Goal: Complete application form: Complete application form

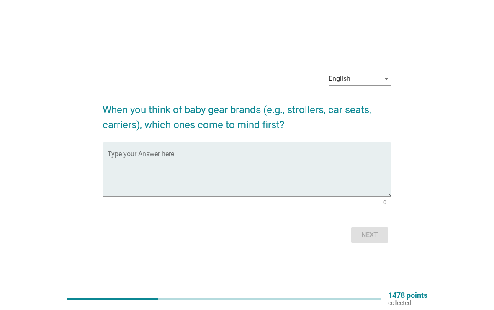
click at [348, 155] on textarea "Type your Answer here" at bounding box center [250, 174] width 284 height 44
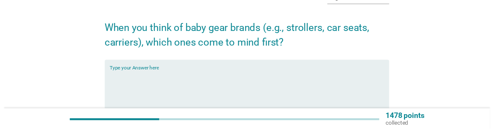
scroll to position [54, 0]
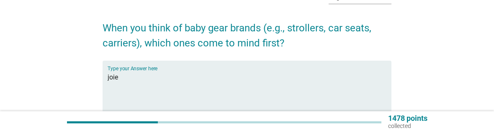
type textarea "joie"
click at [437, 73] on div "English arrow_drop_down When you think of baby gear brands (e.g., strollers, ca…" at bounding box center [247, 73] width 454 height 193
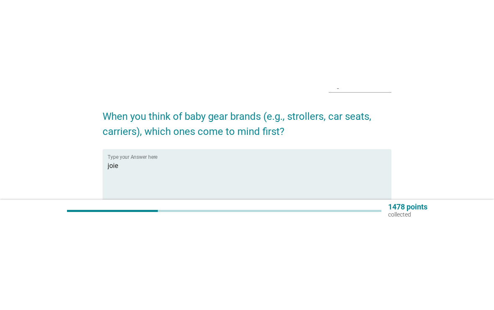
scroll to position [0, 0]
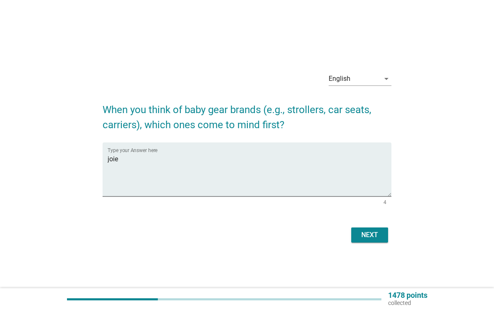
click at [367, 236] on div "Next" at bounding box center [369, 235] width 23 height 10
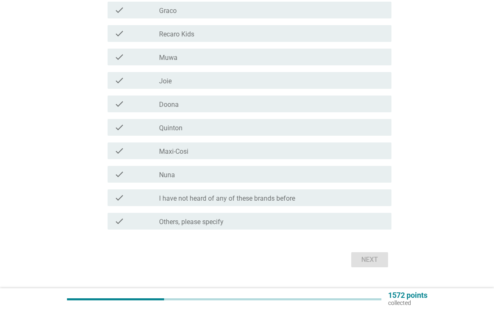
scroll to position [432, 0]
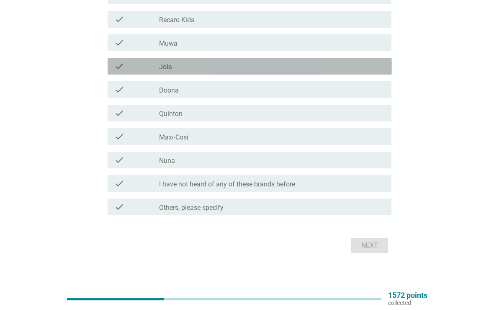
click at [285, 64] on div "check_box_outline_blank Joie" at bounding box center [272, 66] width 226 height 10
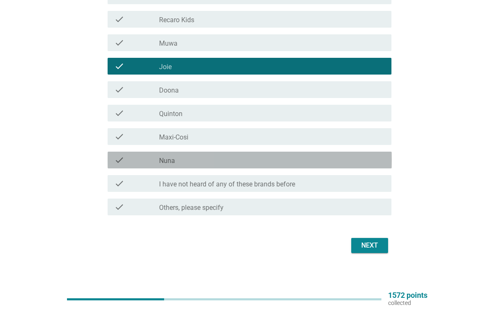
click at [345, 162] on div "check_box_outline_blank Nuna" at bounding box center [272, 160] width 226 height 10
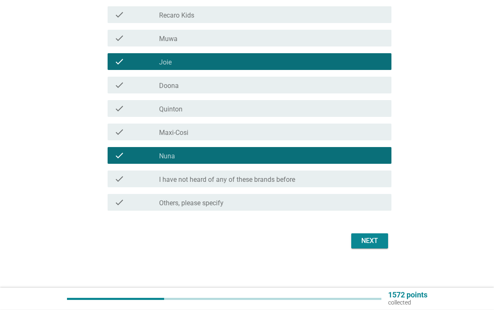
scroll to position [437, 0]
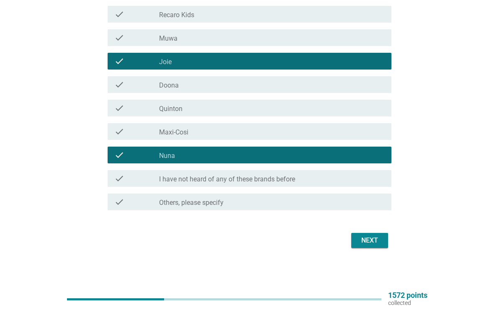
click at [375, 244] on div "Next" at bounding box center [369, 240] width 23 height 10
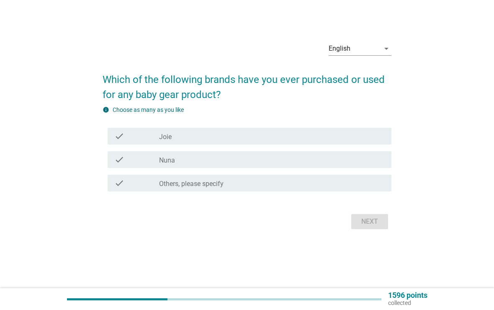
scroll to position [0, 0]
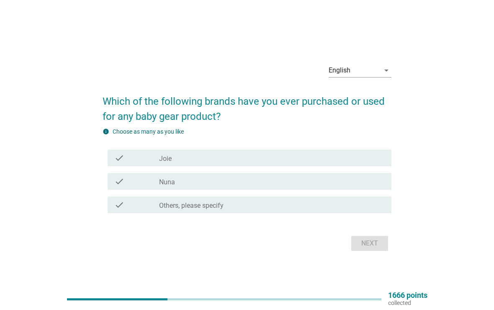
click at [314, 161] on div "check_box_outline_blank Joie" at bounding box center [272, 158] width 226 height 10
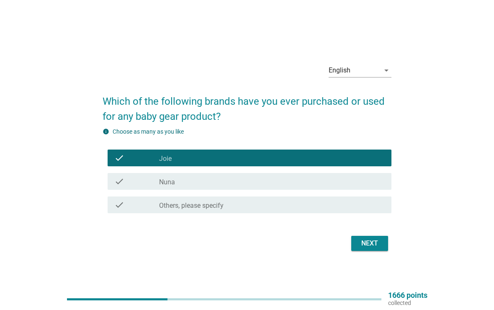
click at [366, 246] on div "Next" at bounding box center [369, 243] width 23 height 10
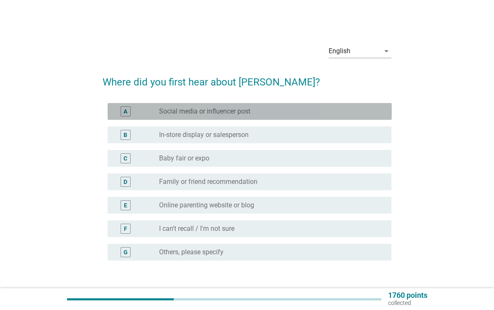
click at [355, 111] on div "radio_button_unchecked Social media or influencer post" at bounding box center [268, 111] width 219 height 8
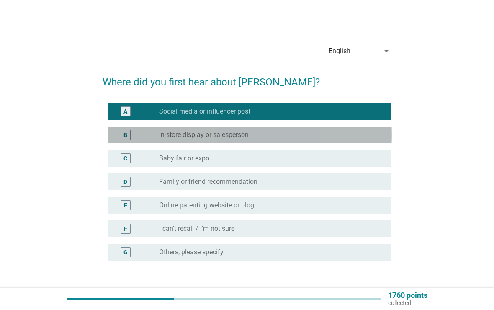
click at [353, 140] on div "B radio_button_unchecked In-store display or salesperson" at bounding box center [250, 134] width 284 height 17
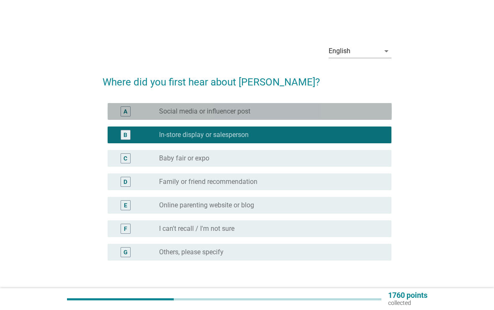
click at [377, 116] on div "radio_button_unchecked Social media or influencer post" at bounding box center [272, 111] width 226 height 10
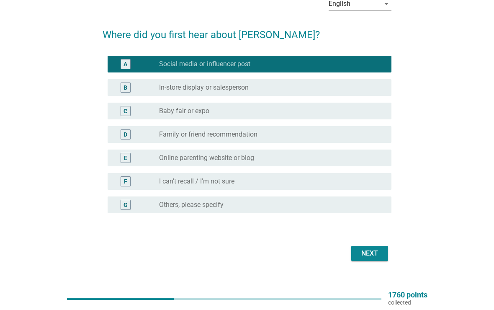
scroll to position [60, 0]
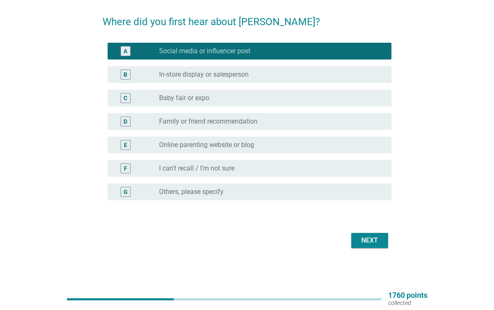
click at [383, 239] on button "Next" at bounding box center [369, 240] width 37 height 15
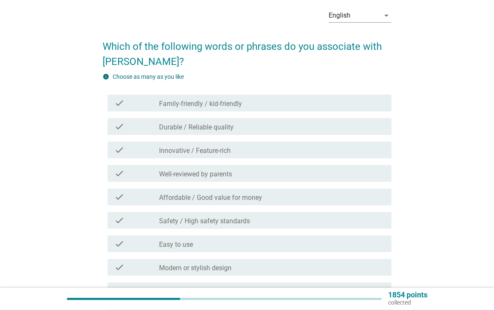
scroll to position [36, 0]
click at [313, 100] on div "check_box_outline_blank Family-friendly / kid-friendly" at bounding box center [272, 103] width 226 height 10
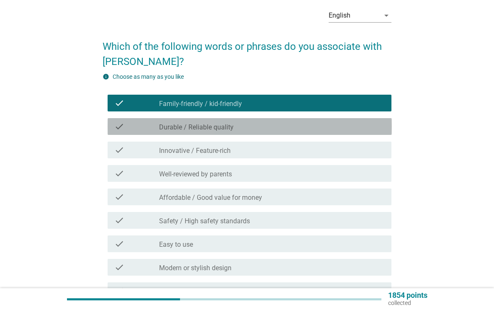
click at [306, 122] on div "check_box_outline_blank Durable / Reliable quality" at bounding box center [272, 126] width 226 height 10
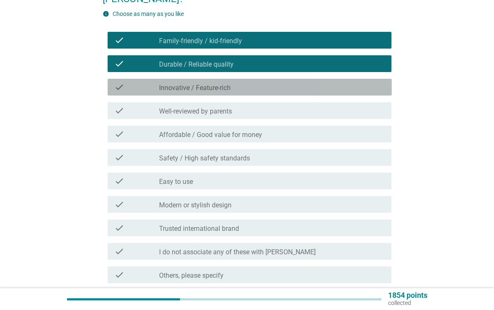
scroll to position [98, 0]
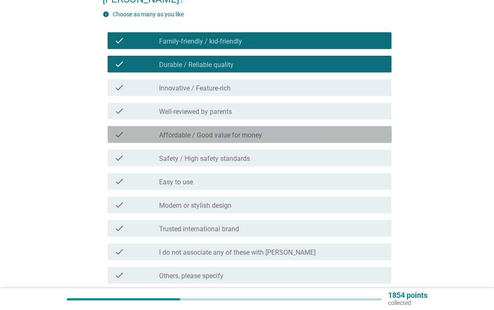
click at [293, 131] on div "check_box_outline_blank Affordable / Good value for money" at bounding box center [272, 134] width 226 height 10
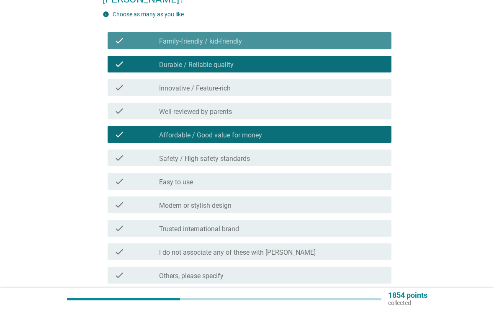
click at [355, 40] on div "check_box_outline_blank Family-friendly / kid-friendly" at bounding box center [272, 41] width 226 height 10
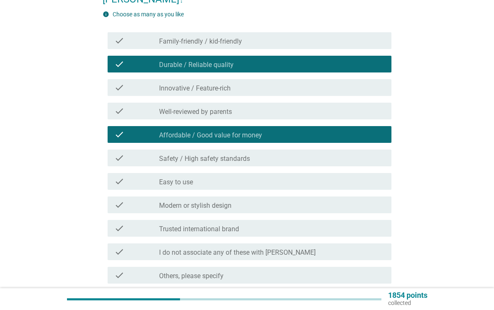
click at [306, 118] on div "check check_box_outline_blank Well-reviewed by parents" at bounding box center [250, 111] width 284 height 17
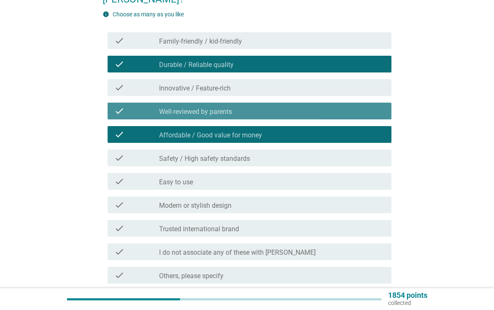
click at [327, 111] on div "check_box_outline_blank Well-reviewed by parents" at bounding box center [272, 111] width 226 height 10
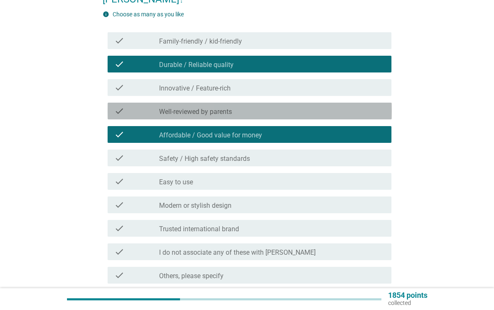
click at [340, 111] on div "check_box_outline_blank Well-reviewed by parents" at bounding box center [272, 111] width 226 height 10
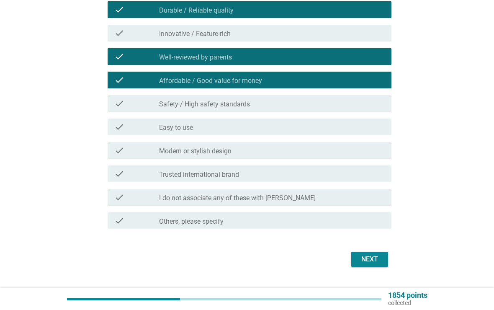
scroll to position [171, 0]
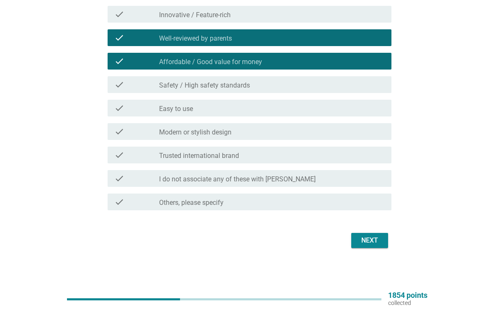
click at [375, 244] on div "Next" at bounding box center [369, 240] width 23 height 10
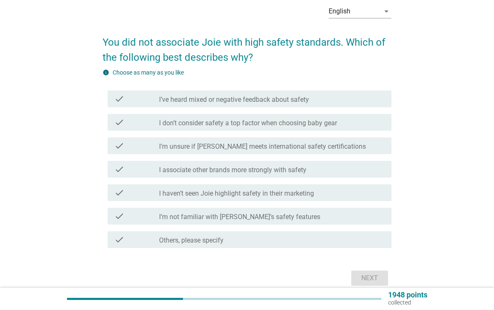
scroll to position [40, 0]
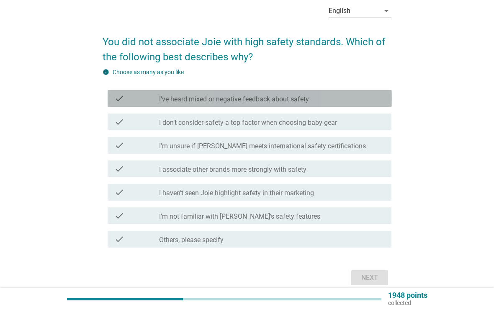
click at [334, 101] on div "check_box_outline_blank I’ve heard mixed or negative feedback about safety" at bounding box center [272, 98] width 226 height 10
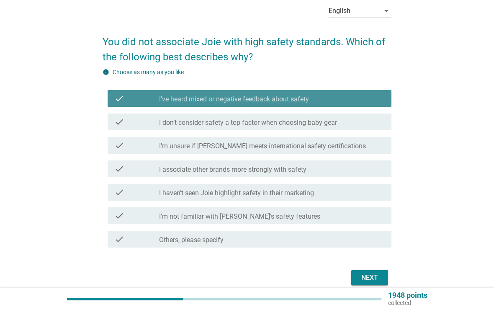
click at [356, 97] on div "check_box_outline_blank I’ve heard mixed or negative feedback about safety" at bounding box center [272, 98] width 226 height 10
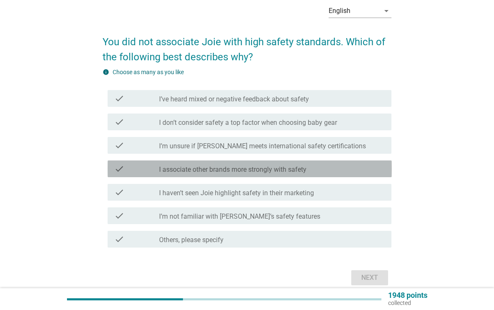
click at [344, 167] on div "check_box_outline_blank I associate other brands more strongly with safety" at bounding box center [272, 169] width 226 height 10
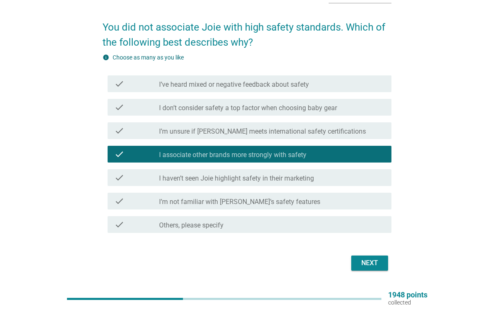
scroll to position [50, 0]
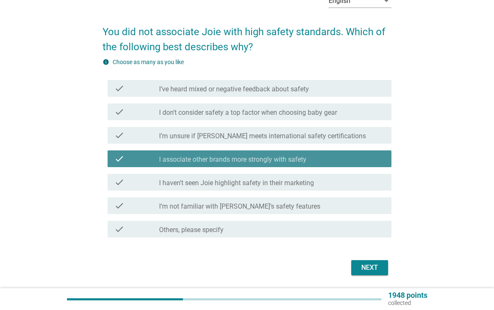
click at [306, 160] on label "I associate other brands more strongly with safety" at bounding box center [232, 159] width 147 height 8
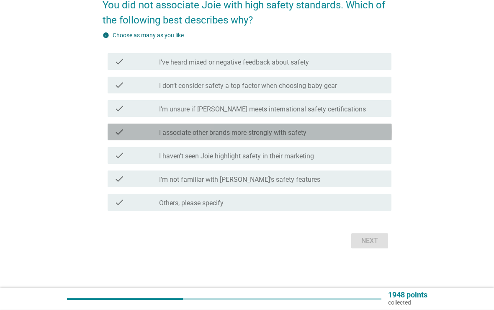
scroll to position [77, 0]
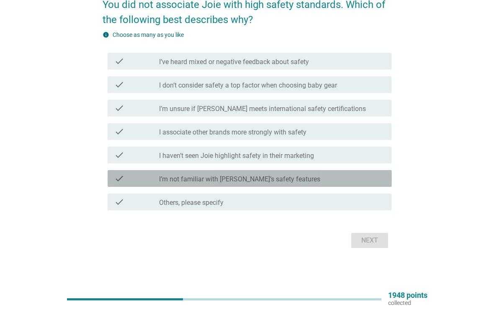
click at [305, 177] on div "check_box_outline_blank I’m not familiar with [PERSON_NAME]’s safety features" at bounding box center [272, 178] width 226 height 10
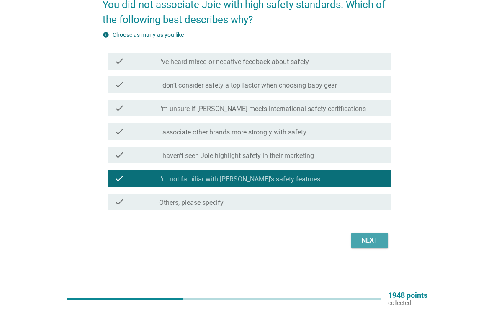
click at [372, 240] on div "Next" at bounding box center [369, 240] width 23 height 10
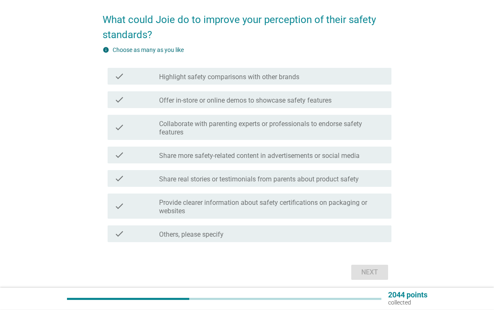
scroll to position [62, 0]
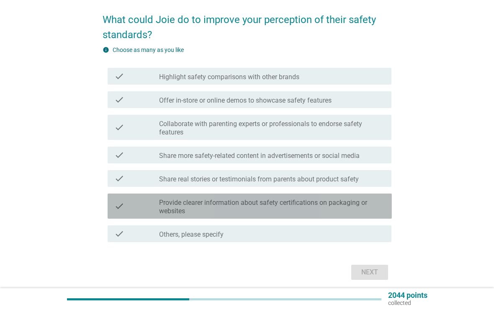
click at [356, 210] on label "Provide clearer information about safety certifications on packaging or websites" at bounding box center [272, 206] width 226 height 17
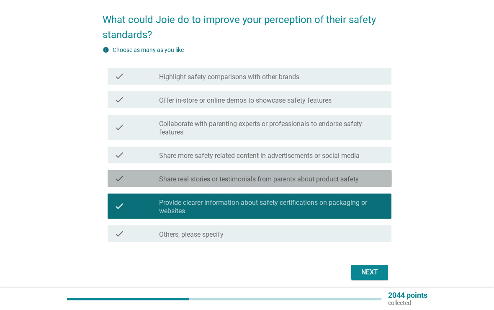
click at [378, 185] on div "check check_box_outline_blank Share real stories or testimonials from parents a…" at bounding box center [250, 178] width 284 height 17
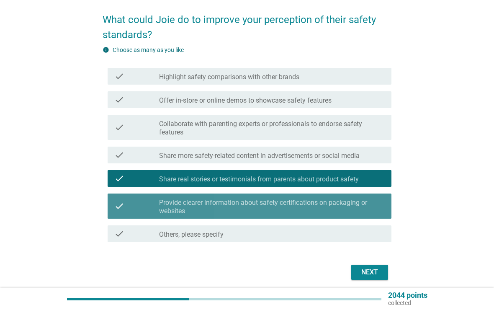
click at [378, 211] on label "Provide clearer information about safety certifications on packaging or websites" at bounding box center [272, 206] width 226 height 17
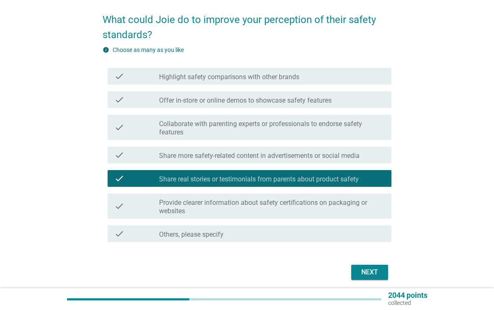
click at [369, 154] on div "check_box_outline_blank Share more safety-related content in advertisements or …" at bounding box center [272, 155] width 226 height 10
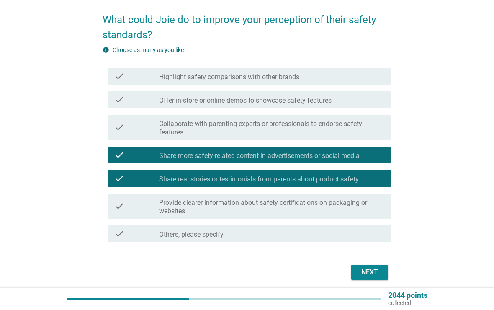
click at [371, 273] on div "Next" at bounding box center [369, 272] width 23 height 10
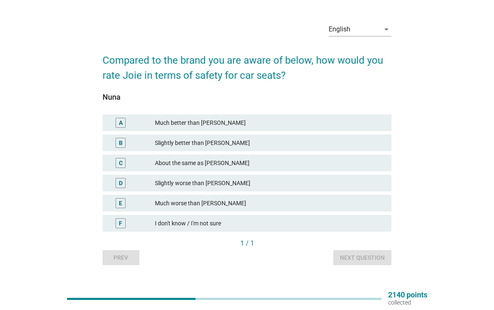
scroll to position [22, 0]
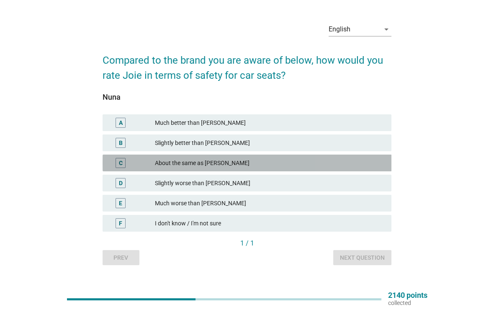
click at [349, 161] on div "About the same as [PERSON_NAME]" at bounding box center [270, 163] width 230 height 10
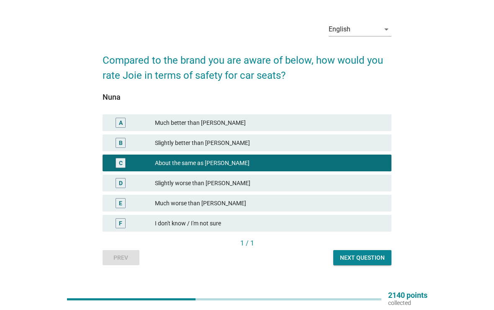
click at [372, 255] on div "Next question" at bounding box center [362, 257] width 45 height 9
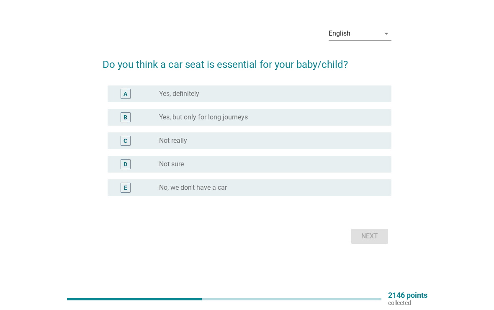
scroll to position [0, 0]
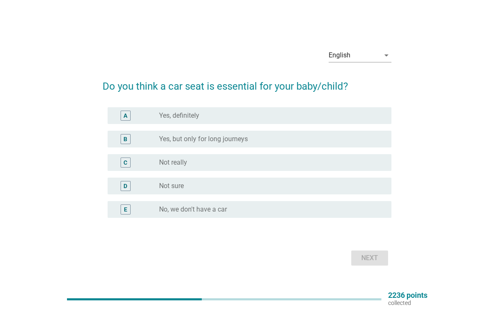
click at [295, 105] on div "A radio_button_unchecked Yes, definitely" at bounding box center [247, 115] width 289 height 23
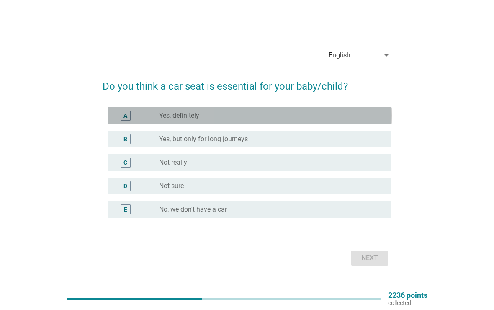
click at [341, 109] on div "A radio_button_unchecked Yes, definitely" at bounding box center [250, 115] width 284 height 17
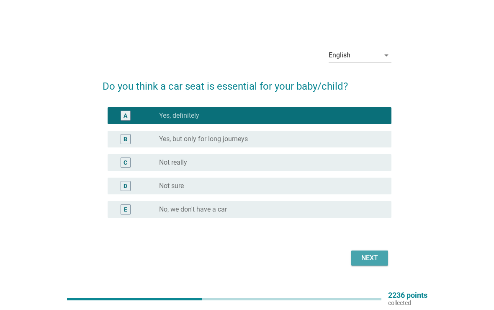
click at [368, 257] on div "Next" at bounding box center [369, 258] width 23 height 10
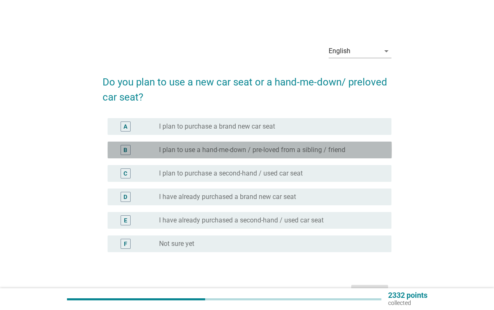
click at [356, 144] on div "B radio_button_unchecked I plan to use a hand-me-down / pre-loved from a siblin…" at bounding box center [250, 149] width 284 height 17
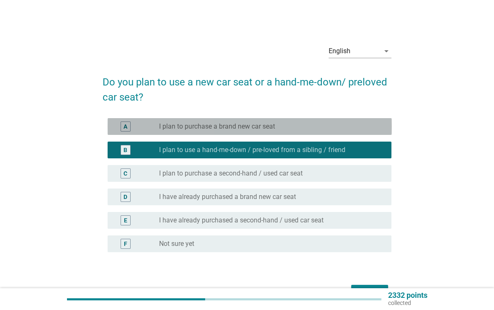
click at [301, 128] on div "radio_button_unchecked I plan to purchase a brand new car seat" at bounding box center [268, 126] width 219 height 8
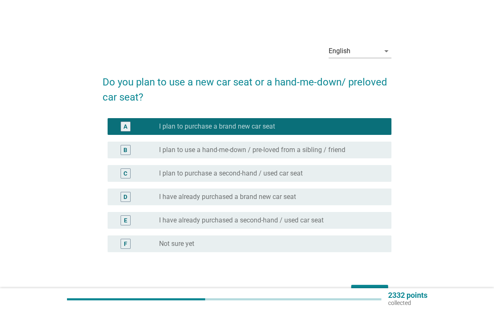
click at [305, 171] on div "radio_button_unchecked I plan to purchase a second-hand / used car seat" at bounding box center [268, 173] width 219 height 8
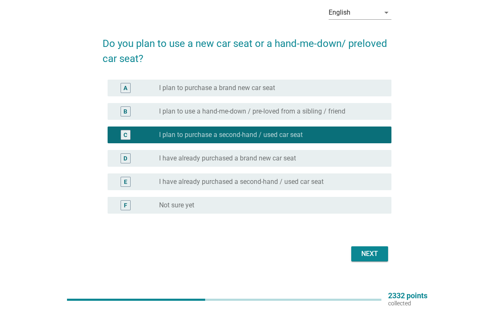
scroll to position [39, 0]
click at [371, 257] on div "Next" at bounding box center [369, 254] width 23 height 10
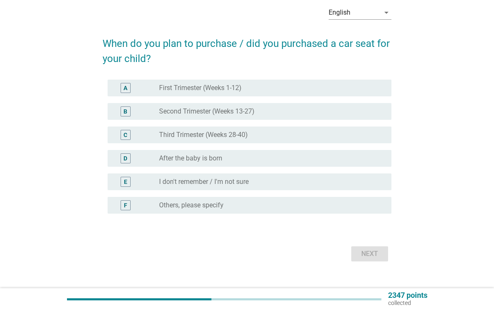
scroll to position [0, 0]
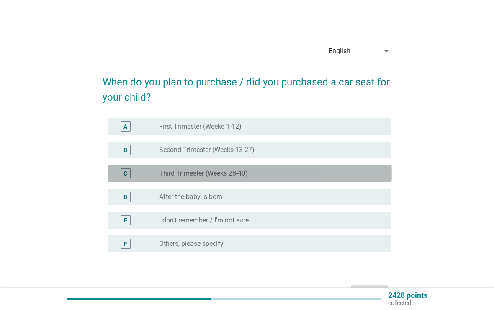
click at [319, 170] on div "radio_button_unchecked Third Trimester (Weeks 28-40)" at bounding box center [268, 173] width 219 height 8
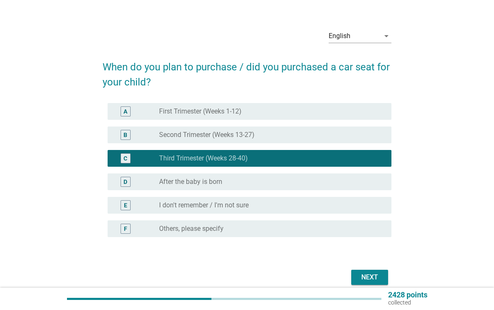
scroll to position [15, 0]
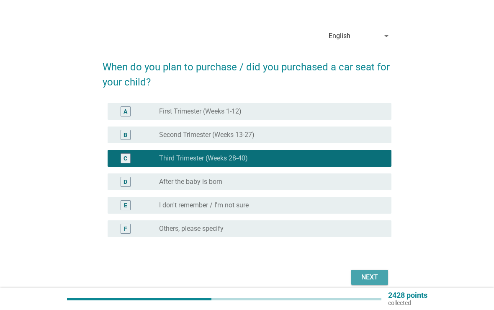
click at [371, 272] on button "Next" at bounding box center [369, 277] width 37 height 15
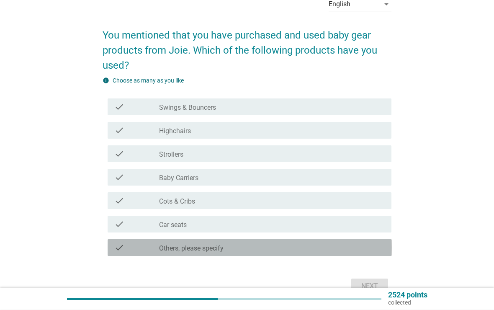
scroll to position [54, 0]
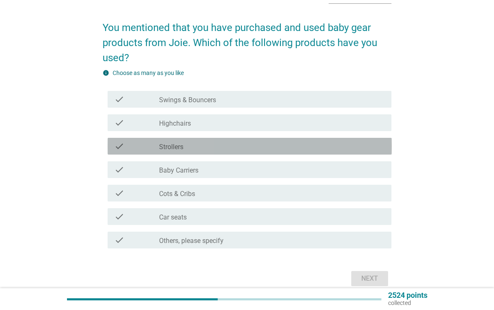
click at [254, 148] on div "check_box_outline_blank Strollers" at bounding box center [272, 146] width 226 height 10
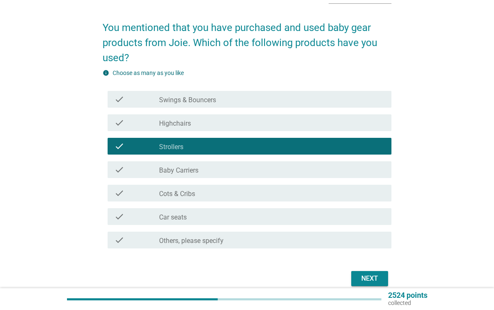
click at [379, 276] on div "Next" at bounding box center [369, 278] width 23 height 10
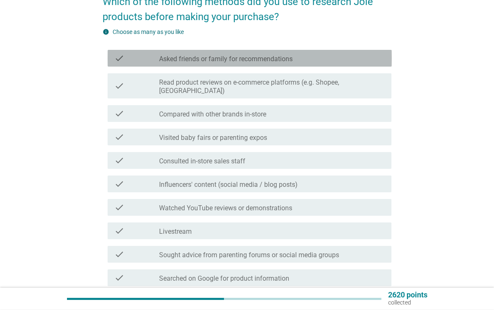
scroll to position [80, 0]
click at [342, 63] on div "check check_box_outline_blank Asked friends or family for recommendations" at bounding box center [250, 58] width 284 height 17
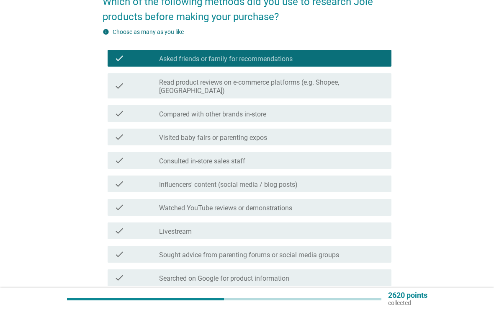
click at [378, 82] on div "check_box_outline_blank Read product reviews on e-commerce platforms (e.g. Shop…" at bounding box center [272, 86] width 226 height 18
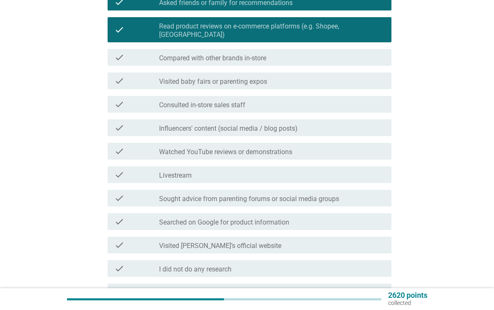
scroll to position [218, 0]
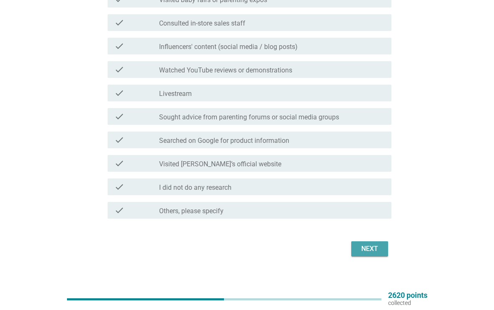
click at [368, 244] on div "Next" at bounding box center [369, 249] width 23 height 10
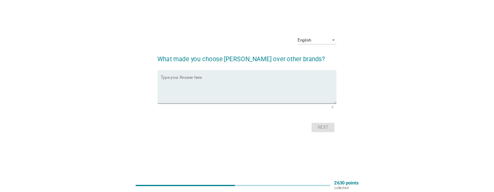
scroll to position [0, 0]
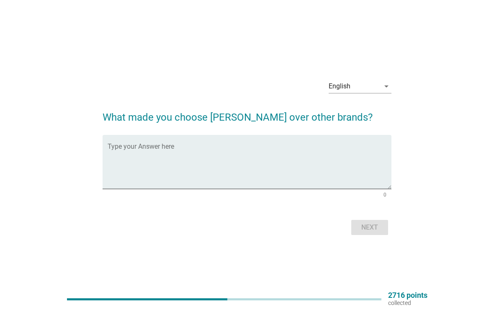
click at [275, 154] on textarea "Type your Answer here" at bounding box center [250, 167] width 284 height 44
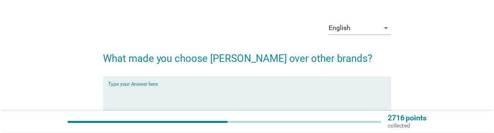
scroll to position [23, 0]
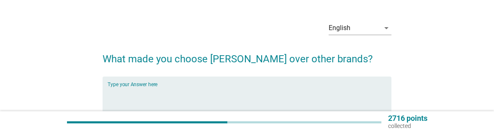
type textarea "e"
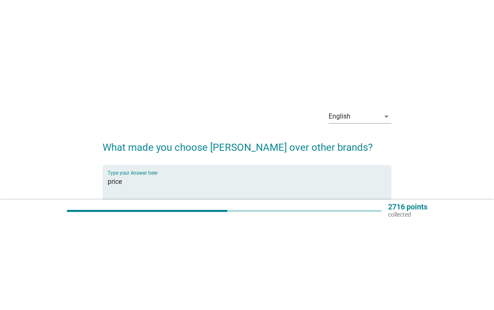
scroll to position [0, 0]
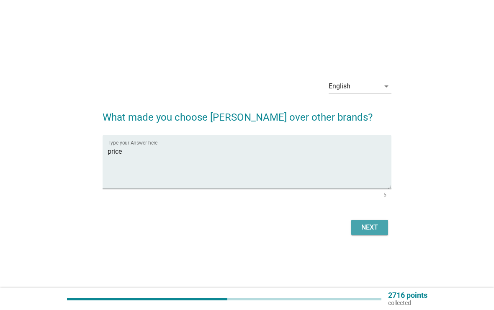
type textarea "price"
click at [372, 224] on div "Next" at bounding box center [369, 227] width 23 height 10
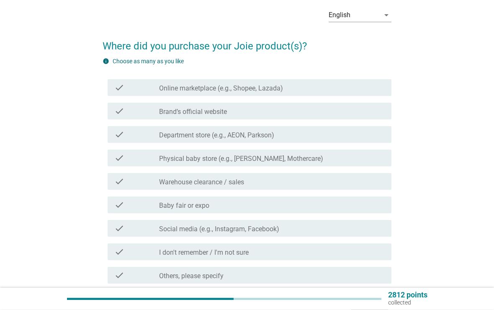
scroll to position [42, 0]
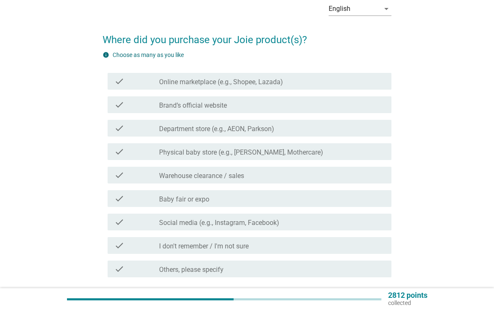
click at [365, 84] on div "check_box_outline_blank Online marketplace (e.g., Shopee, Lazada)" at bounding box center [272, 81] width 226 height 10
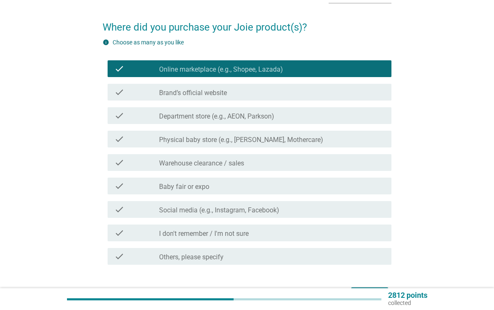
scroll to position [62, 0]
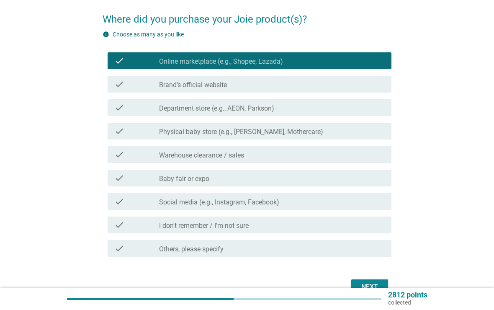
click at [376, 280] on button "Next" at bounding box center [369, 287] width 37 height 15
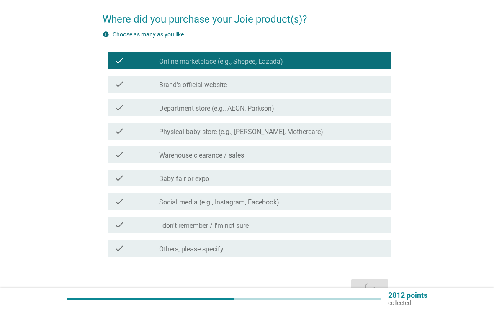
scroll to position [0, 0]
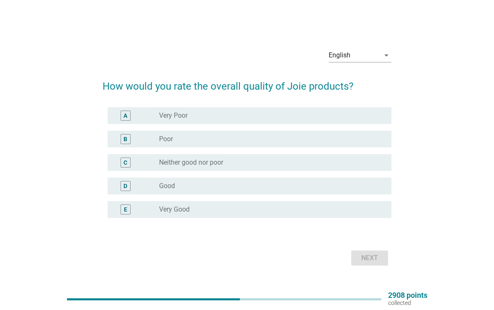
click at [261, 182] on div "radio_button_unchecked Good" at bounding box center [268, 186] width 219 height 8
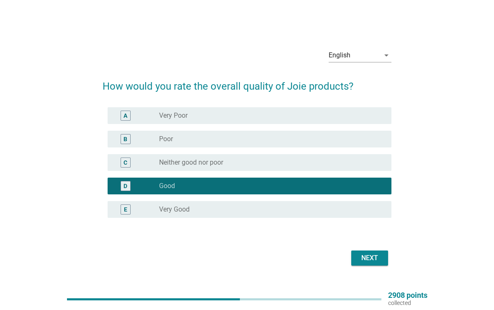
click at [375, 252] on button "Next" at bounding box center [369, 257] width 37 height 15
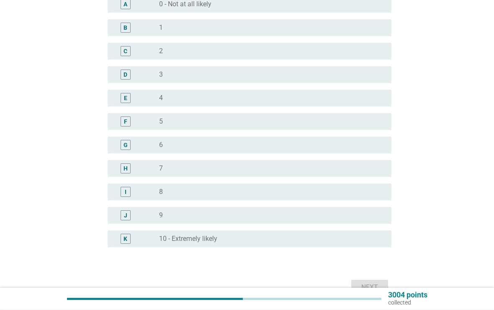
scroll to position [124, 0]
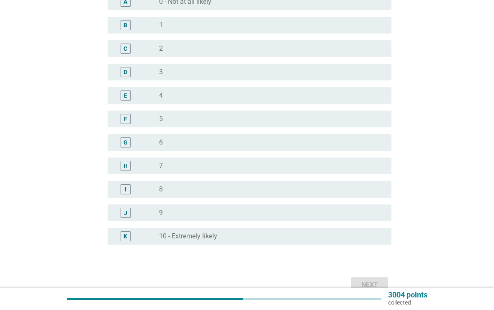
click at [358, 220] on div "J radio_button_unchecked 9" at bounding box center [250, 213] width 284 height 17
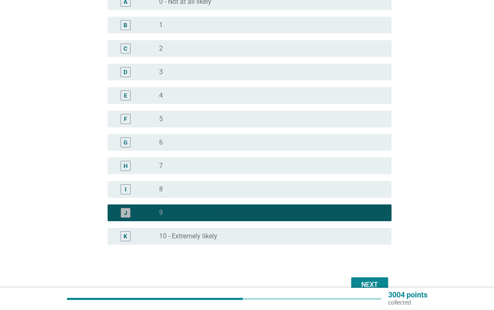
scroll to position [125, 0]
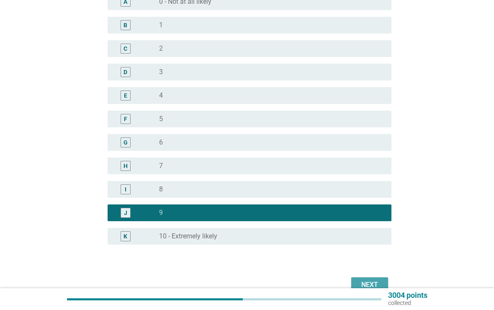
click at [373, 278] on button "Next" at bounding box center [369, 284] width 37 height 15
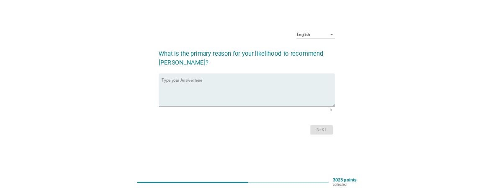
scroll to position [0, 0]
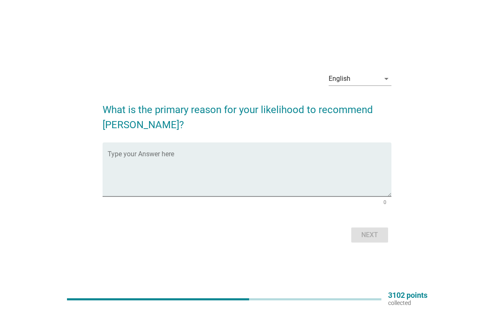
click at [298, 156] on textarea "Type your Answer here" at bounding box center [250, 174] width 284 height 44
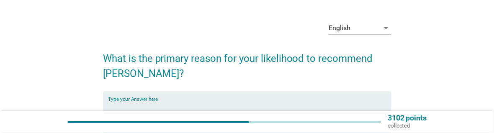
scroll to position [23, 0]
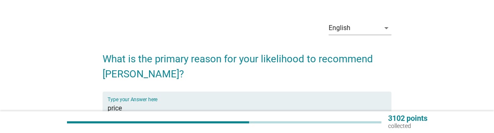
type textarea "price"
click at [442, 67] on div "English arrow_drop_down What is the primary reason for your likelihood to recom…" at bounding box center [247, 104] width 454 height 193
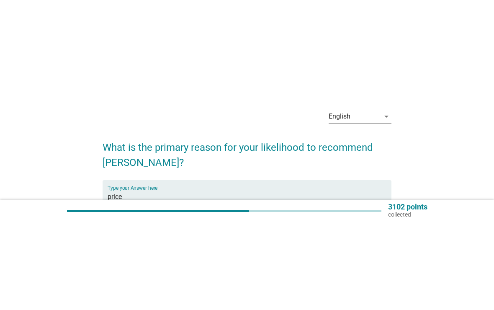
scroll to position [0, 0]
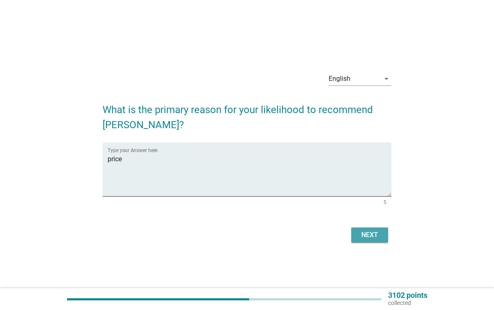
click at [370, 229] on button "Next" at bounding box center [369, 234] width 37 height 15
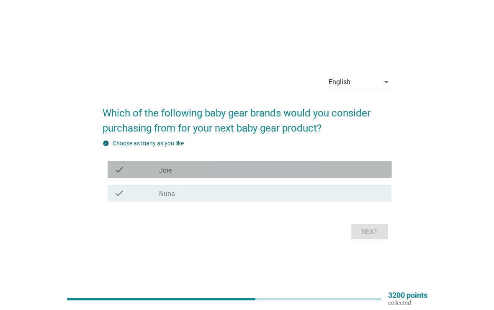
click at [355, 171] on div "check_box_outline_blank Joie" at bounding box center [272, 169] width 226 height 10
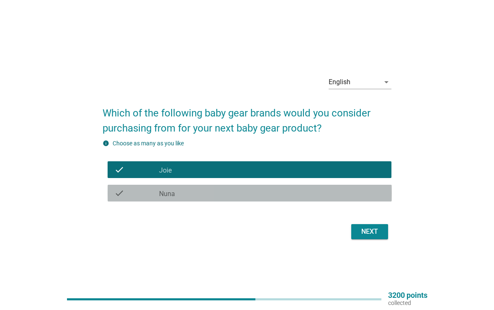
click at [353, 193] on div "check_box_outline_blank Nuna" at bounding box center [272, 193] width 226 height 10
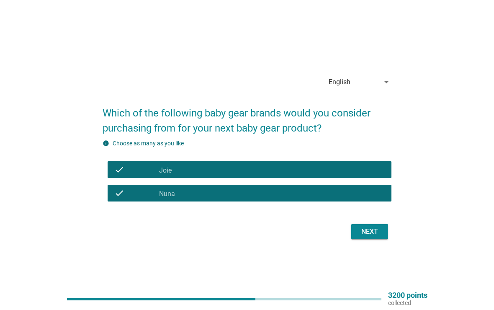
click at [378, 232] on div "Next" at bounding box center [369, 231] width 23 height 10
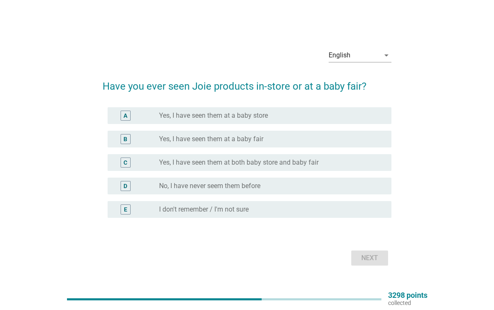
click at [366, 117] on div "radio_button_unchecked Yes, I have seen them at a baby store" at bounding box center [268, 115] width 219 height 8
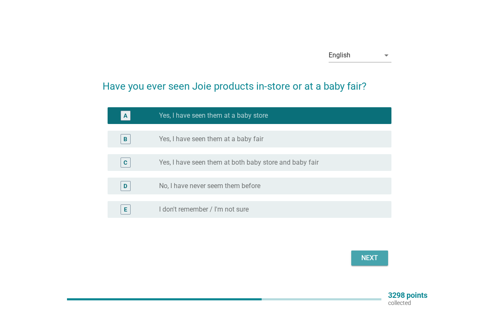
click at [388, 261] on button "Next" at bounding box center [369, 257] width 37 height 15
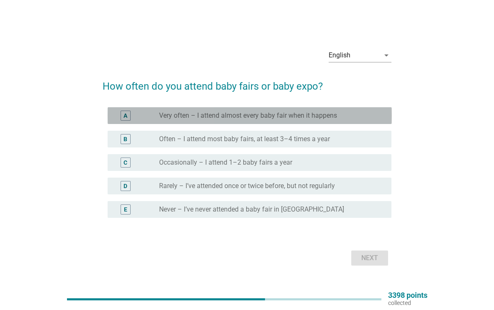
click at [371, 115] on div "radio_button_unchecked Very often – I attend almost every baby fair when it hap…" at bounding box center [268, 115] width 219 height 8
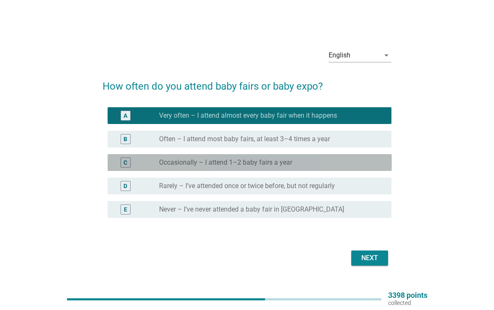
click at [353, 166] on div "radio_button_unchecked Occasionally – I attend 1–2 baby fairs a year" at bounding box center [268, 162] width 219 height 8
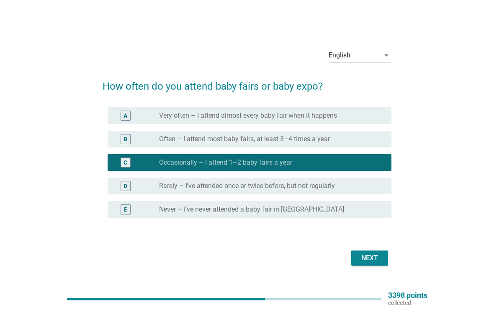
click at [381, 265] on button "Next" at bounding box center [369, 257] width 37 height 15
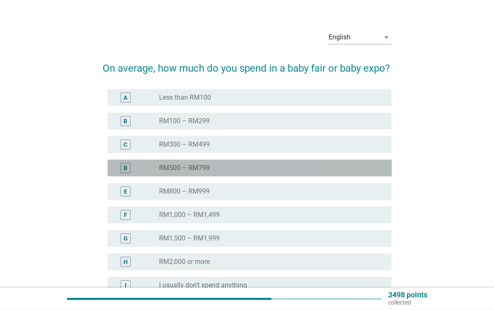
scroll to position [14, 0]
click at [370, 166] on div "radio_button_unchecked RM500 – RM799" at bounding box center [268, 168] width 219 height 8
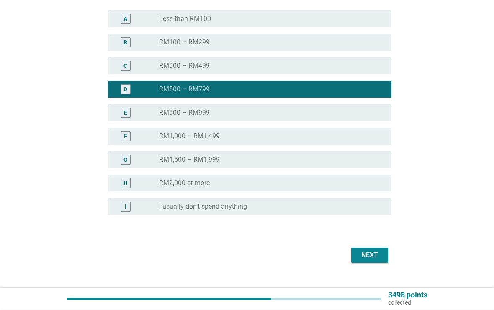
scroll to position [96, 0]
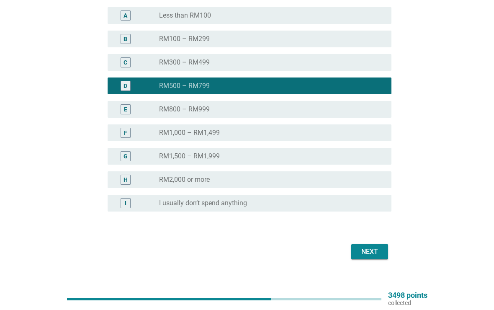
click at [375, 250] on div "Next" at bounding box center [369, 252] width 23 height 10
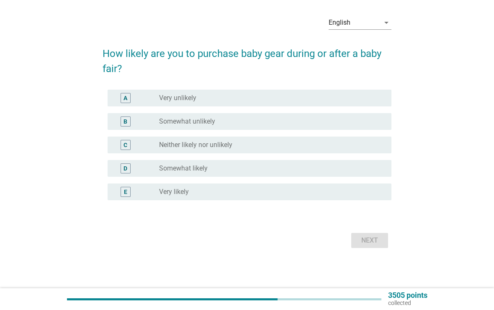
scroll to position [0, 0]
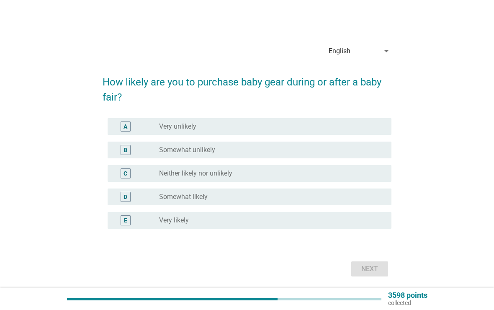
click at [364, 134] on div "A radio_button_unchecked Very unlikely" at bounding box center [250, 126] width 284 height 17
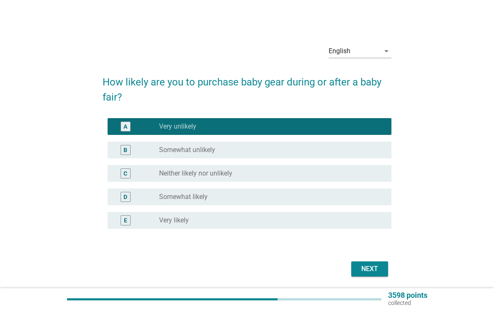
click at [338, 204] on div "D radio_button_unchecked Somewhat likely" at bounding box center [250, 196] width 284 height 17
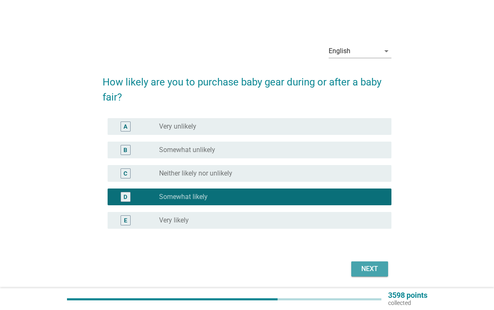
click at [376, 266] on div "Next" at bounding box center [369, 269] width 23 height 10
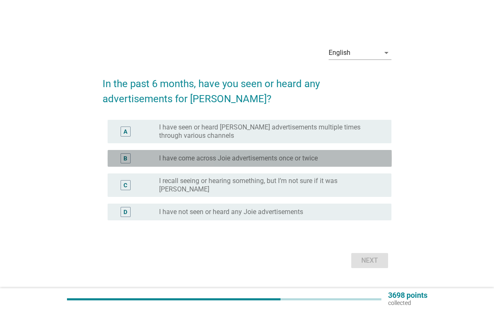
click at [363, 159] on div "radio_button_unchecked I have come across Joie advertisements once or twice" at bounding box center [268, 158] width 219 height 8
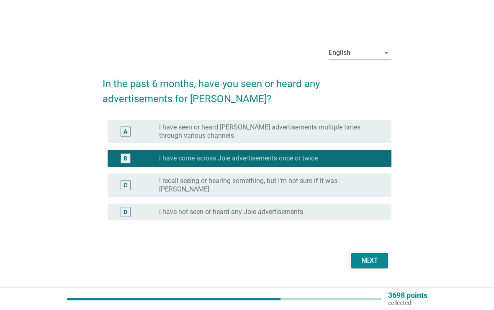
click at [374, 260] on div "Next" at bounding box center [369, 260] width 23 height 10
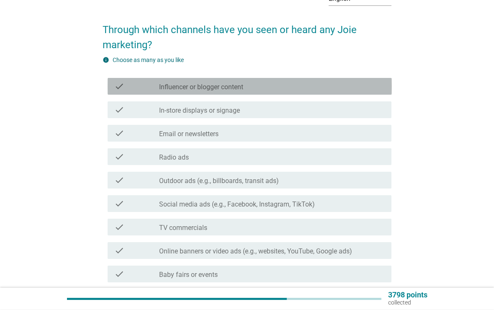
scroll to position [52, 0]
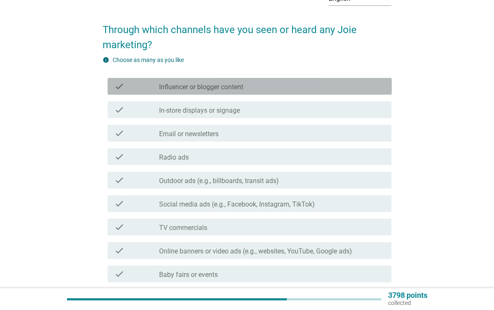
click at [386, 90] on div "check check_box_outline_blank Influencer or blogger content" at bounding box center [250, 86] width 284 height 17
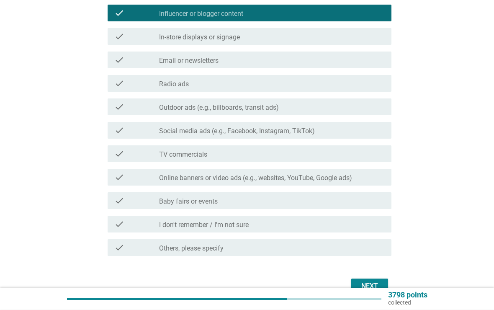
scroll to position [126, 0]
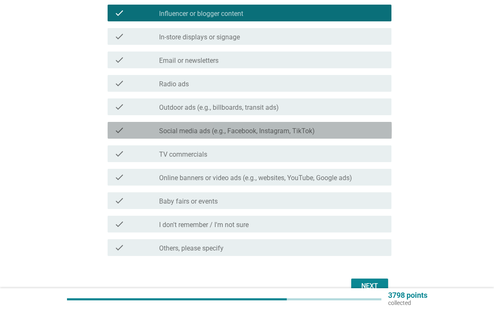
click at [373, 132] on div "check_box_outline_blank Social media ads (e.g., Facebook, Instagram, TikTok)" at bounding box center [272, 130] width 226 height 10
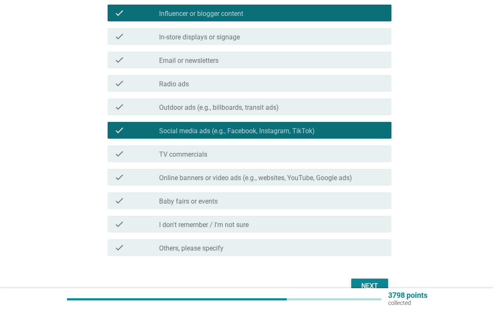
click at [374, 280] on button "Next" at bounding box center [369, 285] width 37 height 15
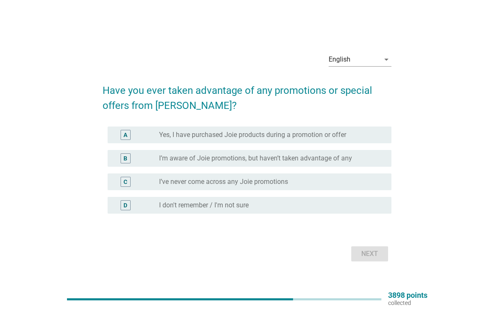
click at [357, 138] on div "radio_button_unchecked Yes, I have purchased Joie products during a promotion o…" at bounding box center [268, 135] width 219 height 8
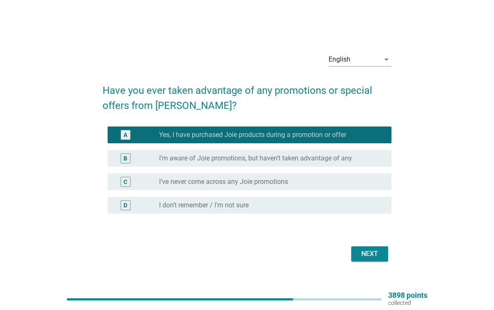
click at [378, 258] on div "Next" at bounding box center [369, 254] width 23 height 10
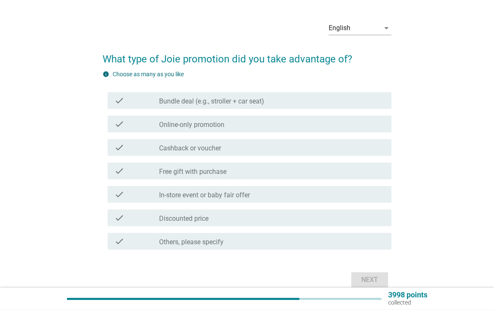
scroll to position [23, 0]
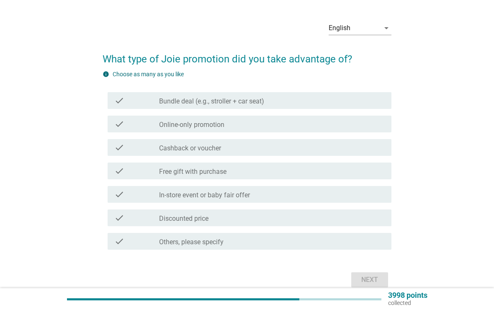
click at [367, 102] on div "check_box_outline_blank Bundle deal (e.g., stroller + car seat)" at bounding box center [272, 100] width 226 height 10
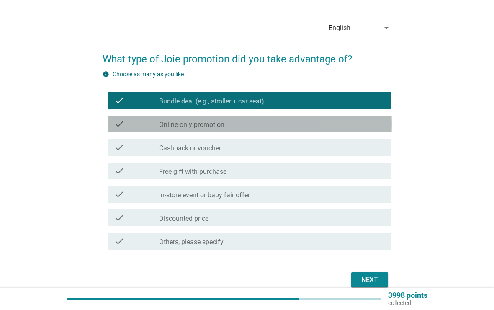
click at [331, 128] on div "check_box_outline_blank Online-only promotion" at bounding box center [272, 124] width 226 height 10
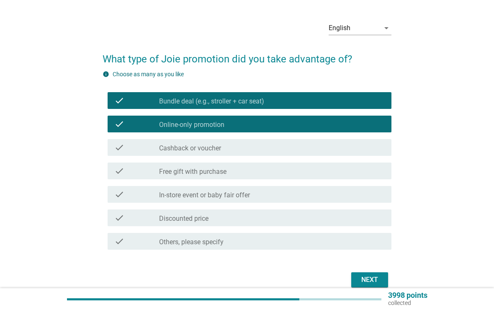
click at [362, 284] on div "Next" at bounding box center [369, 280] width 23 height 10
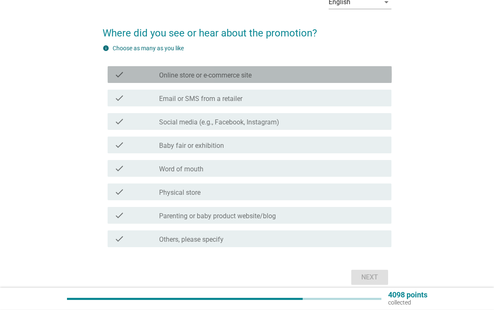
scroll to position [49, 0]
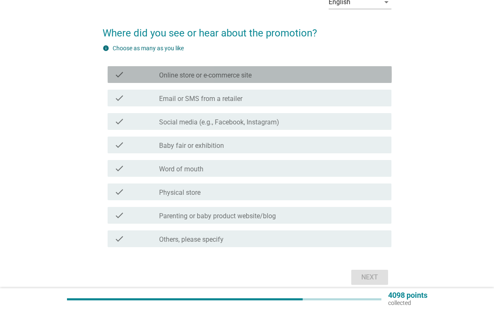
click at [357, 77] on div "check_box_outline_blank Online store or e-commerce site" at bounding box center [272, 74] width 226 height 10
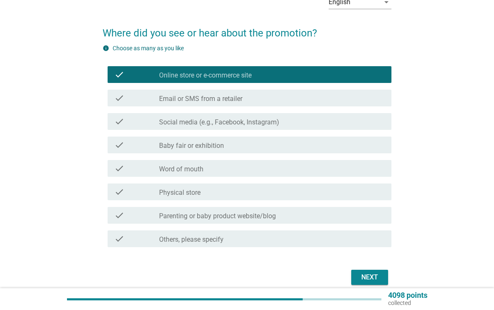
click at [356, 121] on div "check_box_outline_blank Social media (e.g., Facebook, Instagram)" at bounding box center [272, 121] width 226 height 10
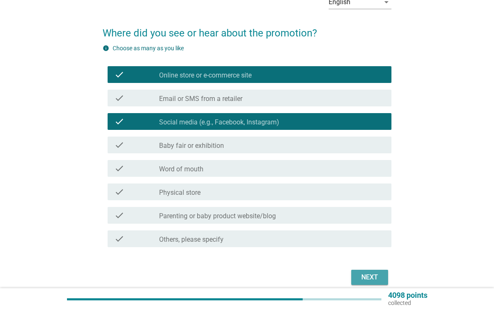
click at [378, 279] on div "Next" at bounding box center [369, 277] width 23 height 10
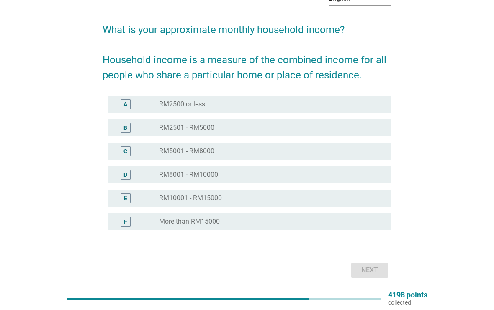
scroll to position [49, 0]
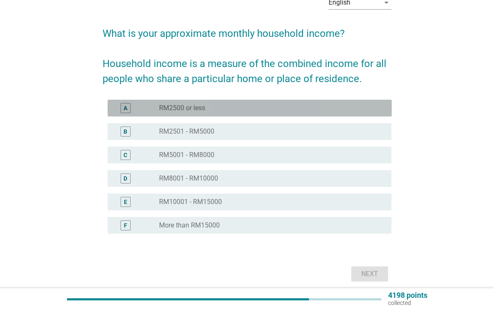
click at [354, 105] on div "radio_button_unchecked RM2500 or less" at bounding box center [268, 108] width 219 height 8
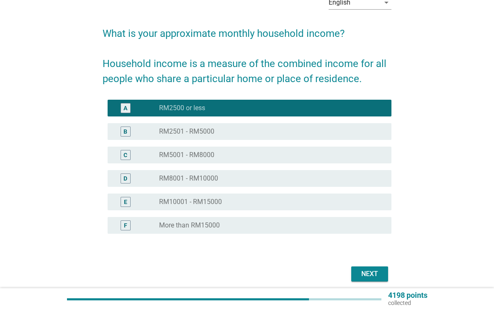
click at [373, 281] on button "Next" at bounding box center [369, 273] width 37 height 15
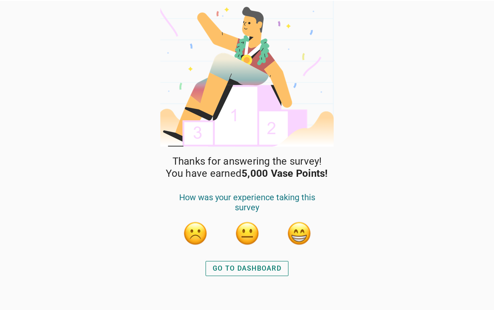
click at [429, 123] on div "Thanks for answering the survey! You have earned 5,000 Vase Points! How was you…" at bounding box center [247, 155] width 494 height 310
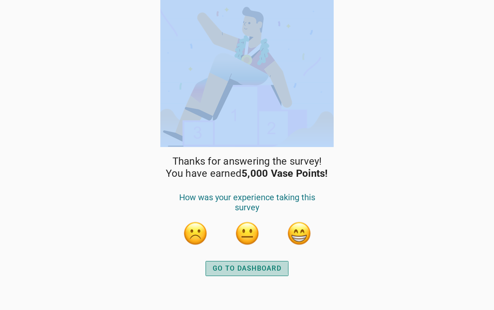
click at [261, 268] on div "GO TO DASHBOARD" at bounding box center [247, 268] width 69 height 10
